Goal: Navigation & Orientation: Find specific page/section

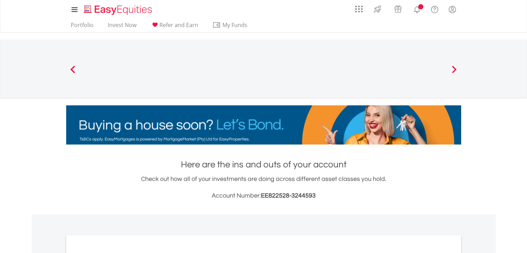
scroll to position [152, 0]
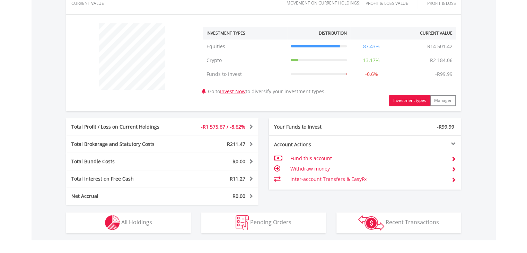
scroll to position [243, 0]
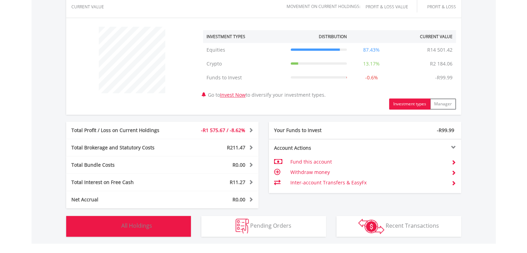
click at [129, 228] on span "All Holdings" at bounding box center [136, 226] width 31 height 8
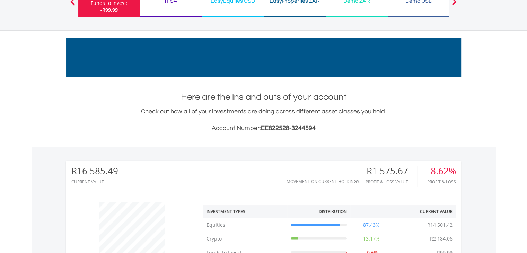
scroll to position [0, 0]
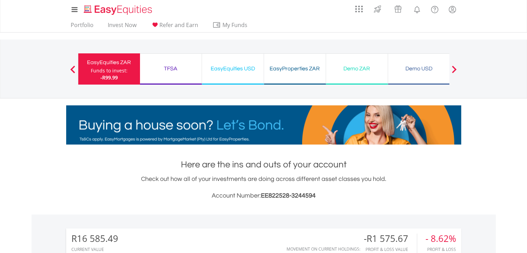
click at [169, 70] on div "TFSA" at bounding box center [170, 69] width 53 height 10
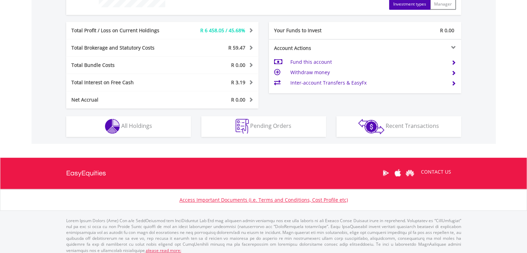
scroll to position [333, 0]
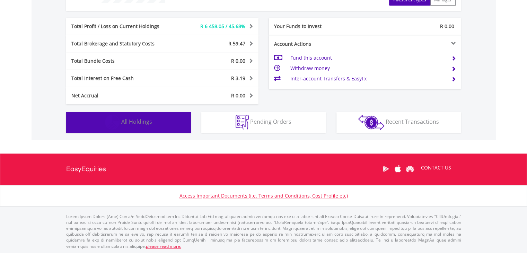
click at [139, 125] on button "Holdings All Holdings" at bounding box center [128, 122] width 125 height 21
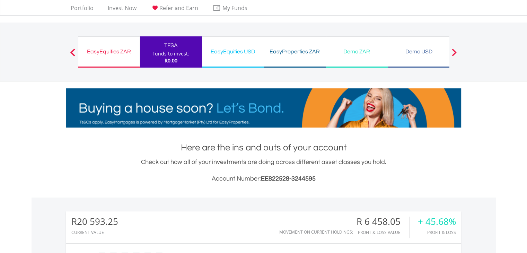
scroll to position [0, 0]
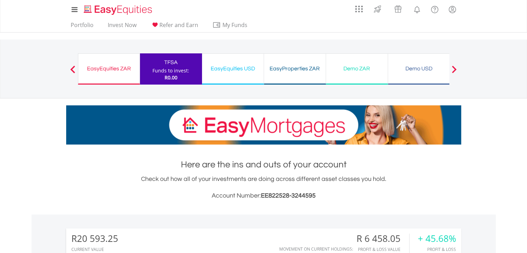
click at [115, 75] on div "EasyEquities ZAR Funds to invest: R0.00" at bounding box center [109, 68] width 62 height 31
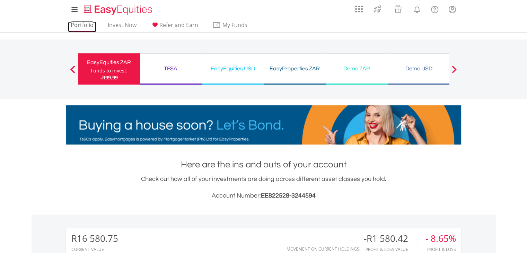
click at [80, 24] on link "Portfolio" at bounding box center [82, 26] width 28 height 11
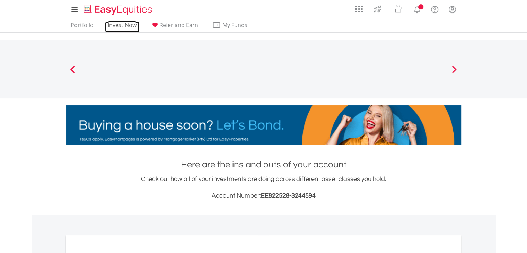
click at [122, 27] on link "Invest Now" at bounding box center [122, 26] width 34 height 11
